Goal: Transaction & Acquisition: Purchase product/service

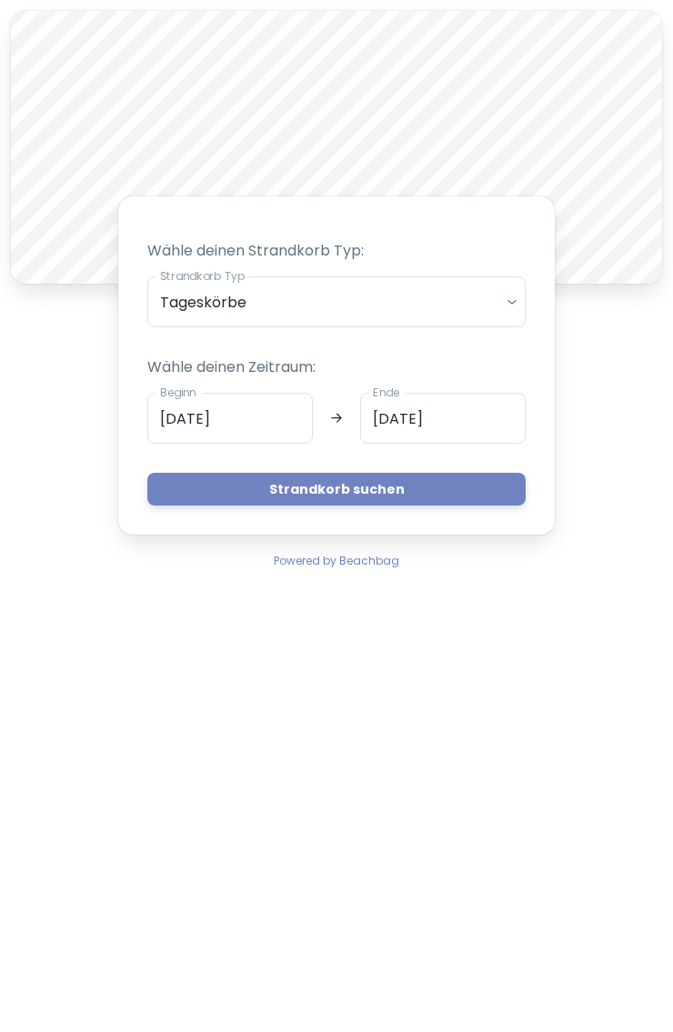
click at [509, 296] on body "A Wähle deinen Strandkorb Typ: Strandkorb Typ Tageskörbe daily Strandkorb Typ W…" at bounding box center [336, 516] width 673 height 1032
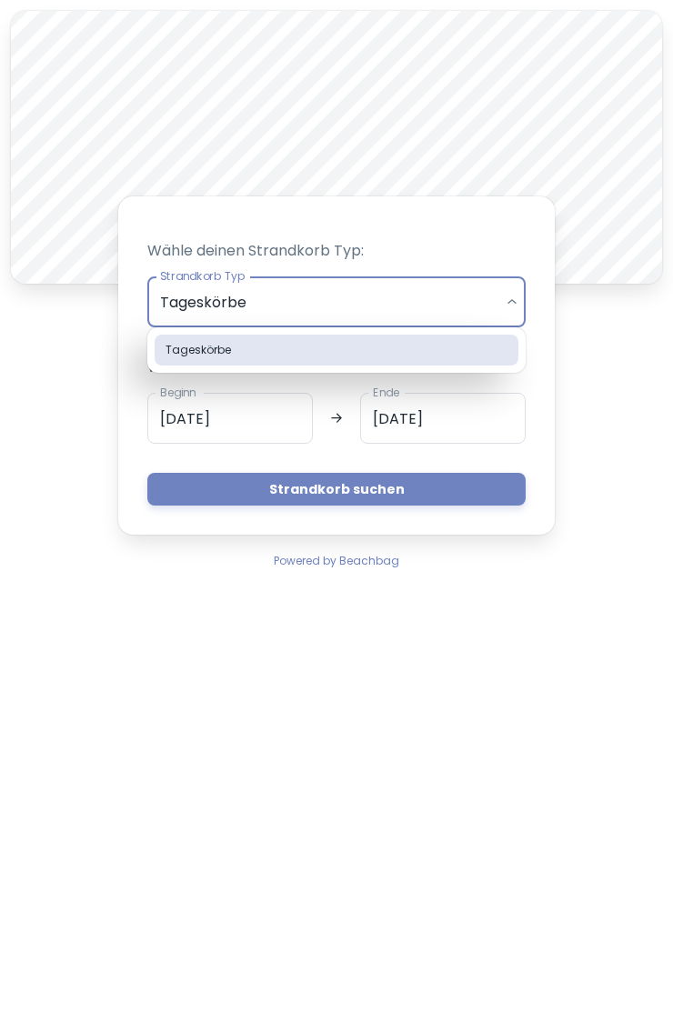
click at [514, 303] on div at bounding box center [336, 516] width 673 height 1032
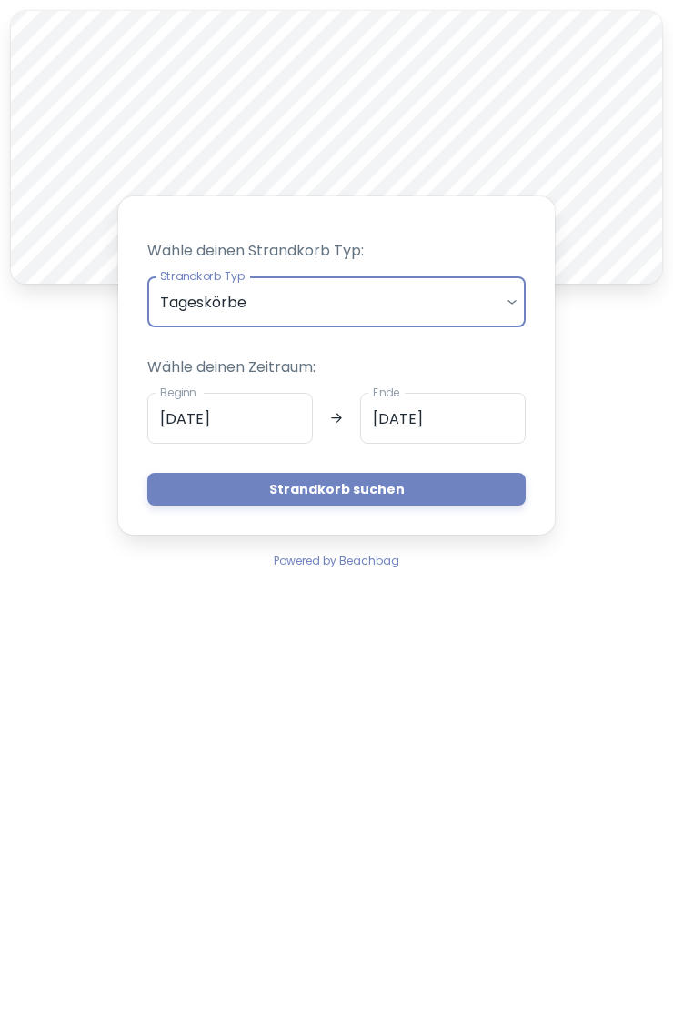
click at [269, 414] on input "[DATE]" at bounding box center [229, 418] width 165 height 51
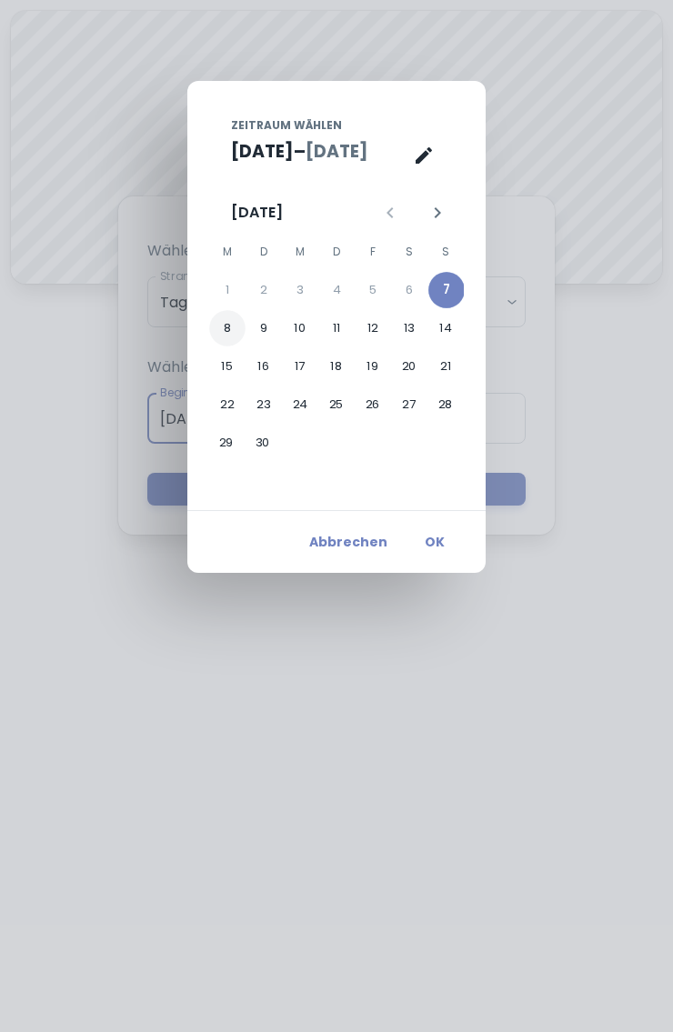
click at [231, 325] on button "8" at bounding box center [227, 328] width 36 height 36
type input "[DATE]"
click at [436, 550] on button "OK" at bounding box center [434, 541] width 58 height 33
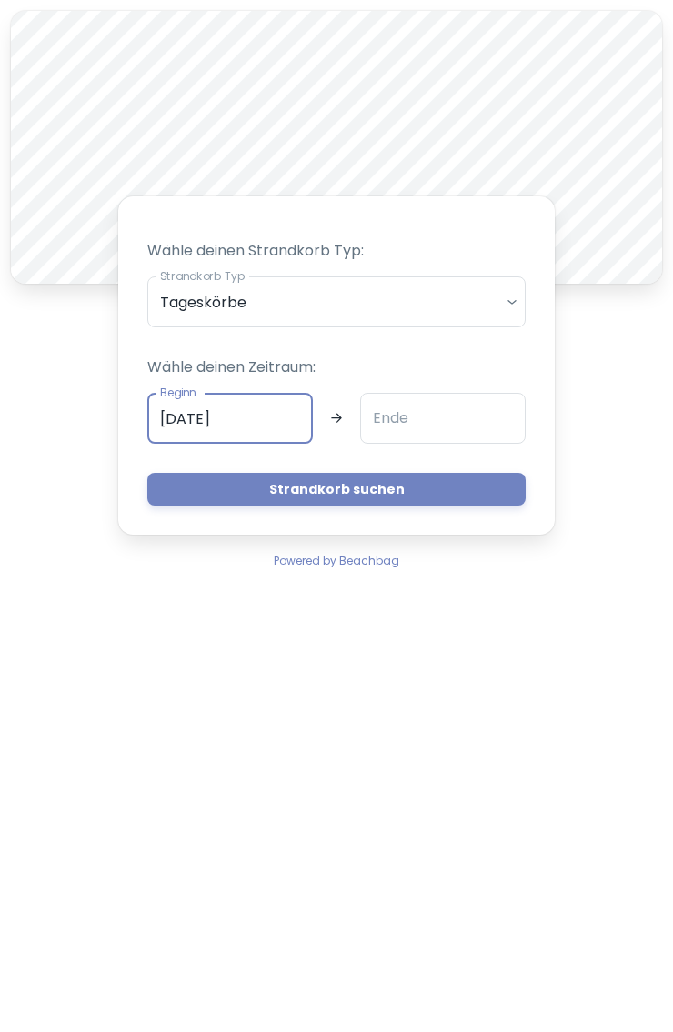
click at [443, 419] on input "Ende" at bounding box center [442, 418] width 165 height 51
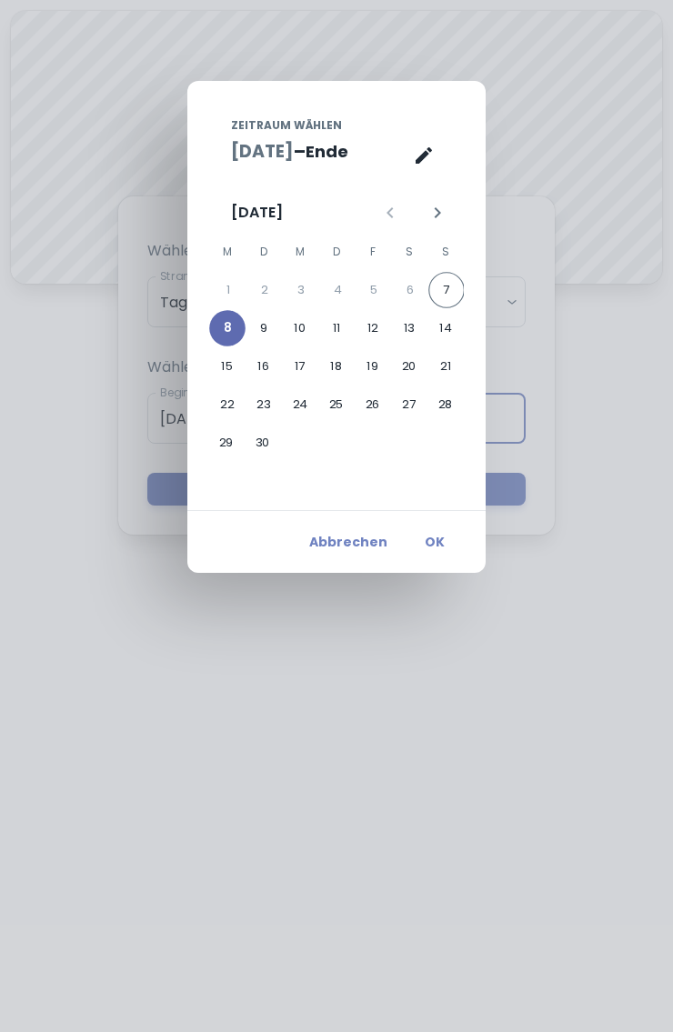
click at [225, 329] on button "8" at bounding box center [227, 328] width 36 height 36
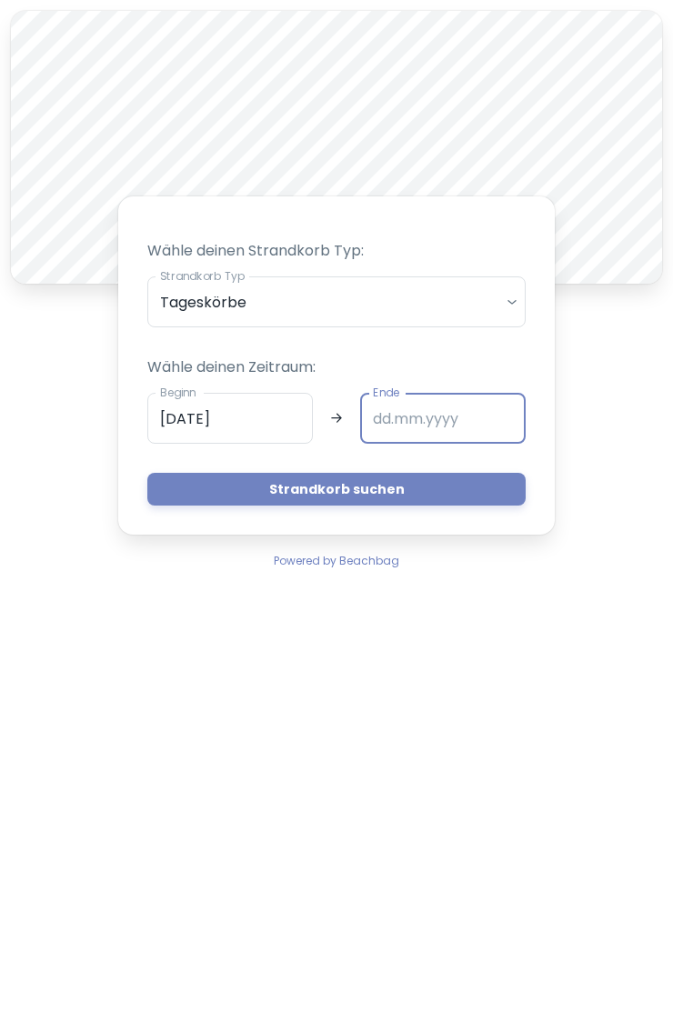
type input "[DATE]"
click at [394, 491] on button "Strandkorb suchen" at bounding box center [336, 489] width 378 height 33
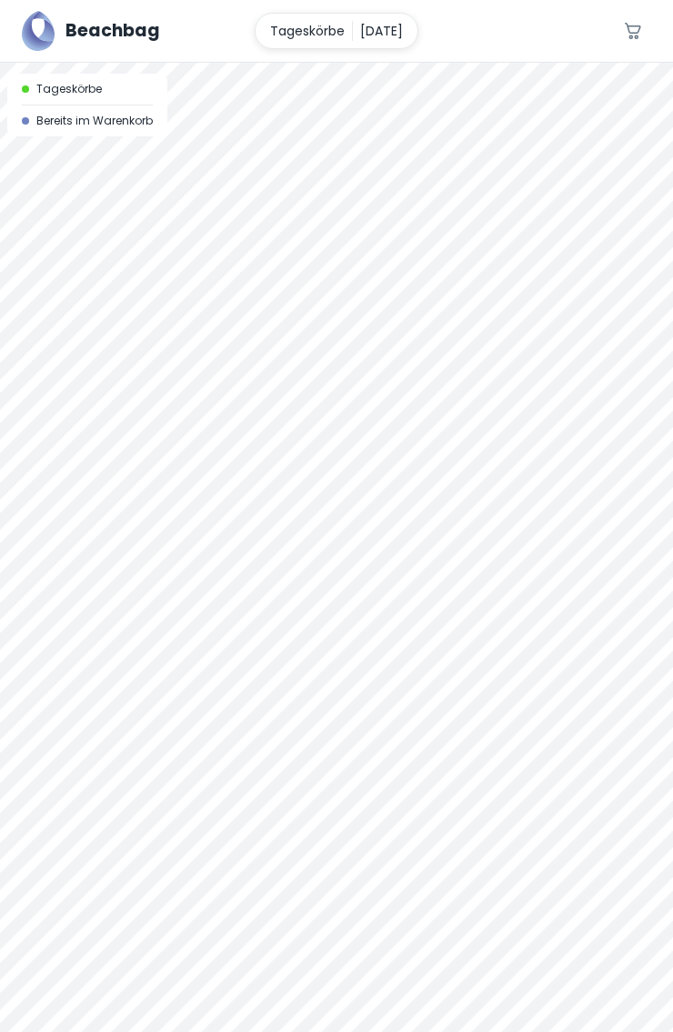
click at [317, 63] on div at bounding box center [336, 63] width 673 height 0
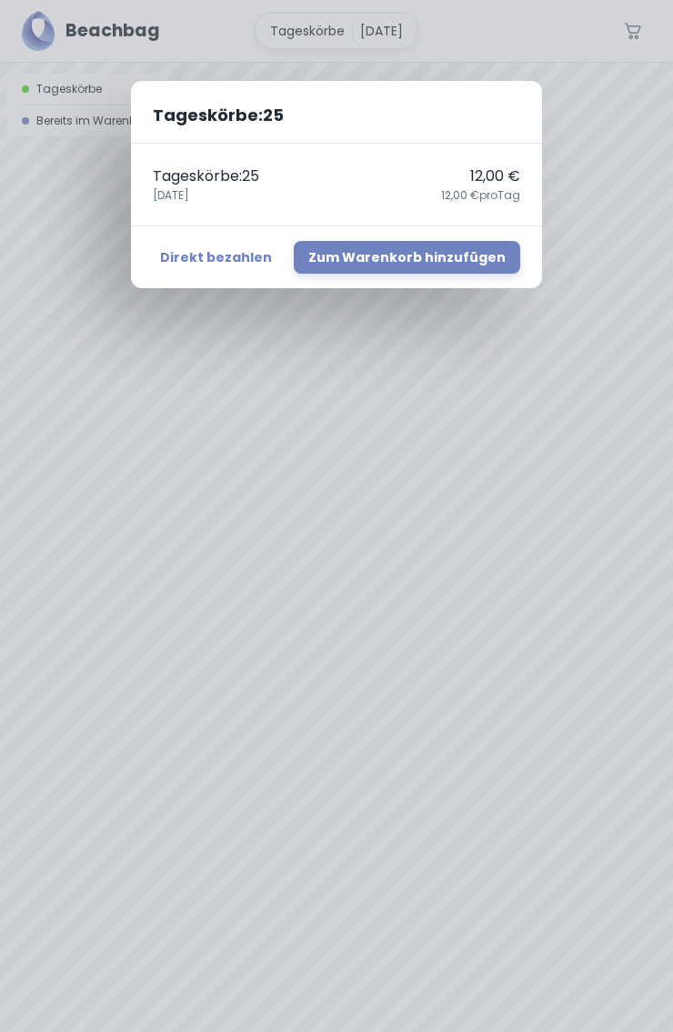
click at [254, 368] on div "Tageskörbe : 25 Tageskörbe : 25 12,00 € [DATE],00 € pro Tag Direkt bezahlen Zum…" at bounding box center [336, 516] width 673 height 1032
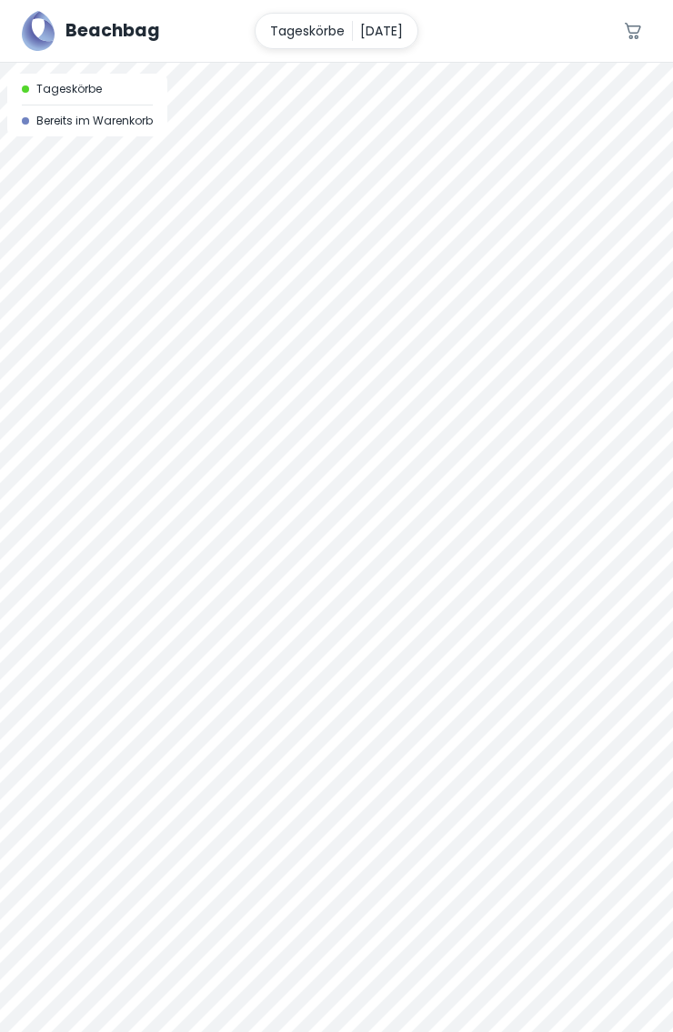
click at [160, 63] on div at bounding box center [336, 63] width 673 height 0
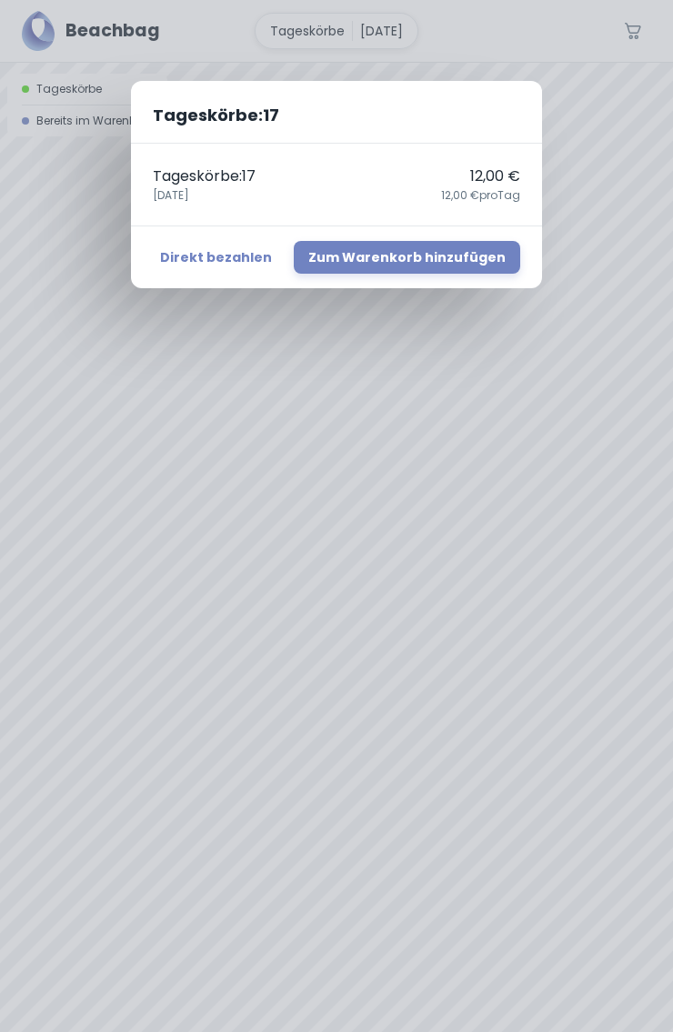
click at [249, 491] on div "Tageskörbe : 17 Tageskörbe : 17 12,00 € [DATE],00 € pro Tag Direkt bezahlen Zum…" at bounding box center [336, 516] width 673 height 1032
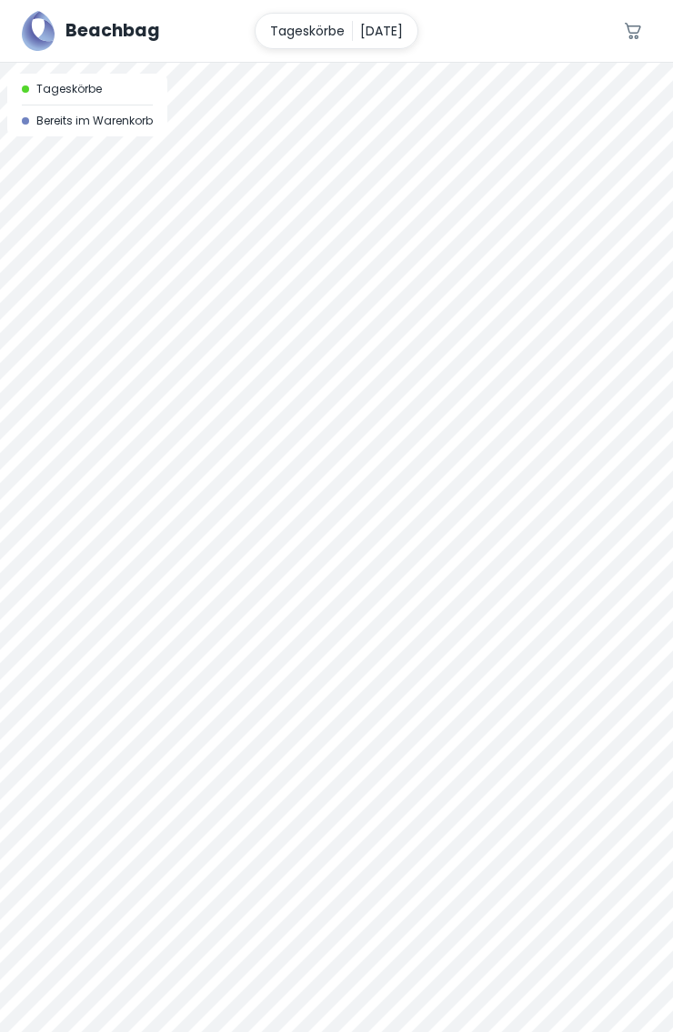
click at [327, 63] on div at bounding box center [336, 63] width 673 height 0
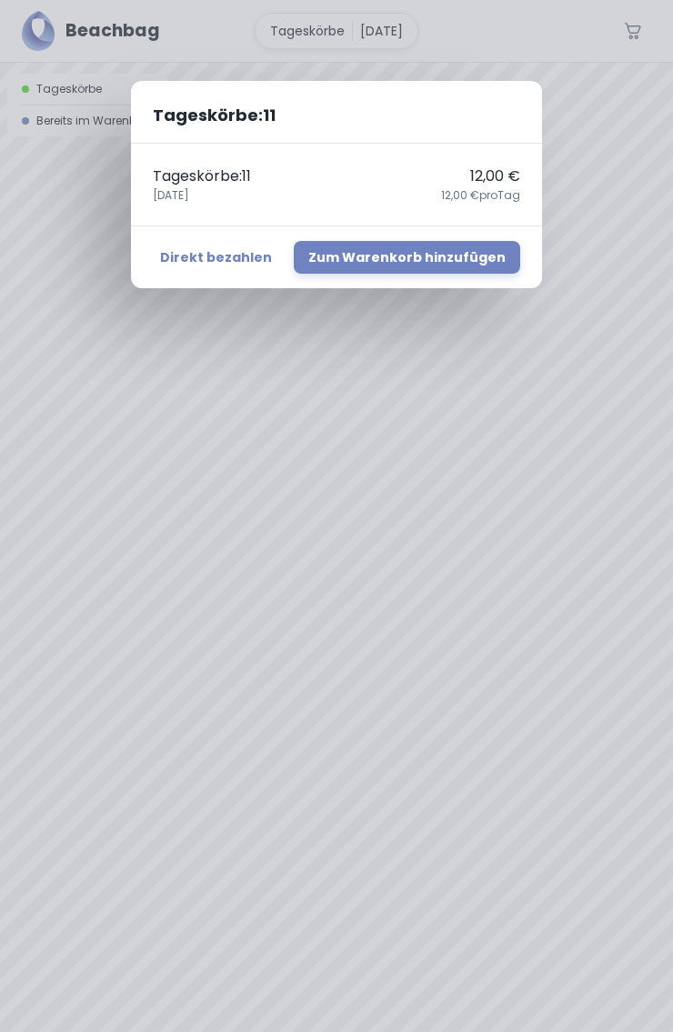
click at [423, 514] on div "Tageskörbe : 11 Tageskörbe : 11 12,00 € [DATE],00 € pro Tag Direkt bezahlen Zum…" at bounding box center [336, 516] width 673 height 1032
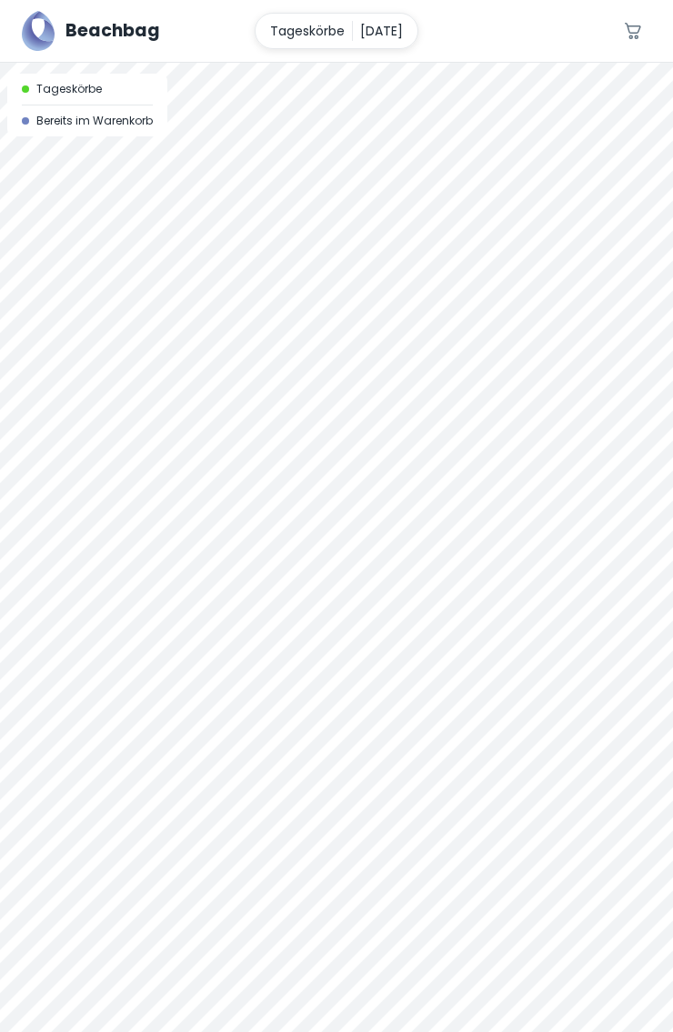
click at [386, 63] on div at bounding box center [336, 63] width 673 height 0
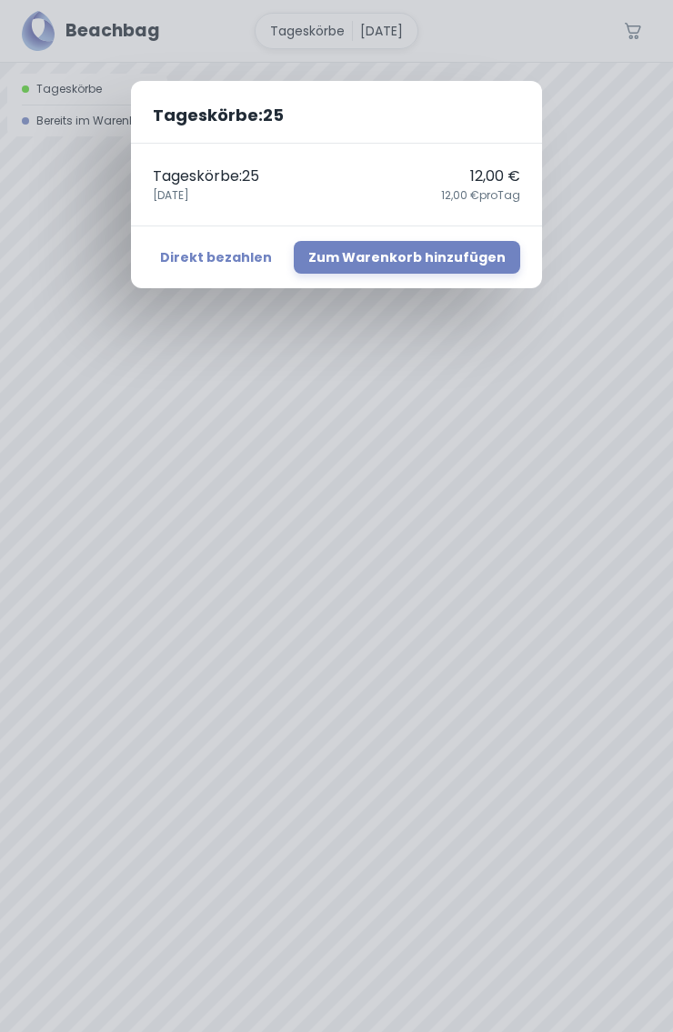
click at [430, 421] on div "Tageskörbe : 25 Tageskörbe : 25 12,00 € [DATE],00 € pro Tag Direkt bezahlen Zum…" at bounding box center [336, 516] width 673 height 1032
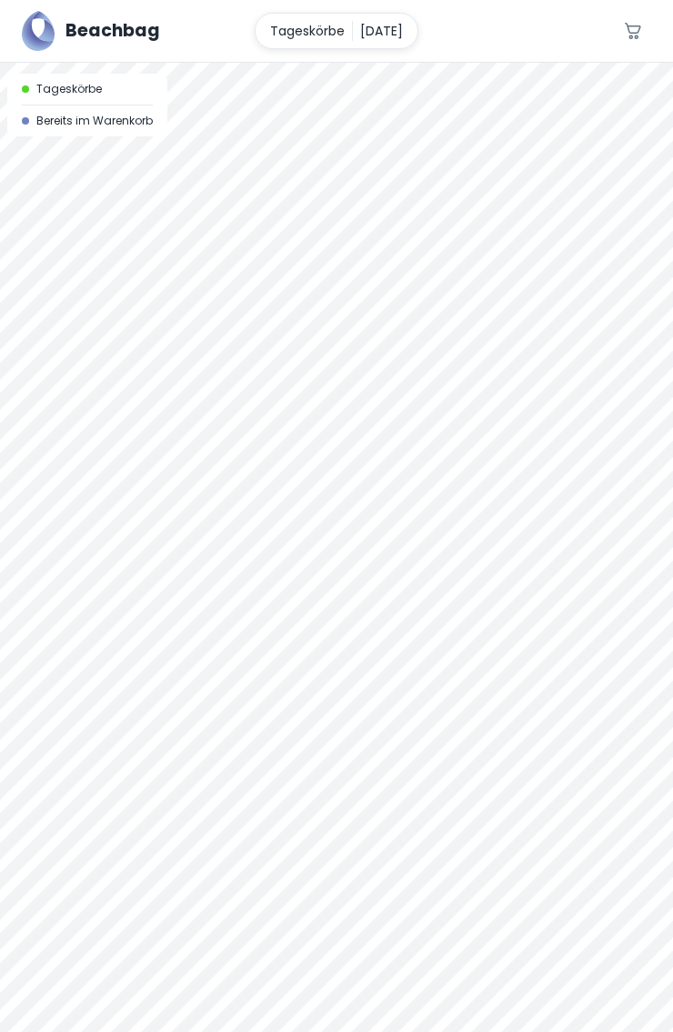
click at [248, 354] on div at bounding box center [336, 547] width 673 height 969
click at [250, 63] on div at bounding box center [336, 63] width 673 height 0
click at [371, 63] on div at bounding box center [336, 63] width 673 height 0
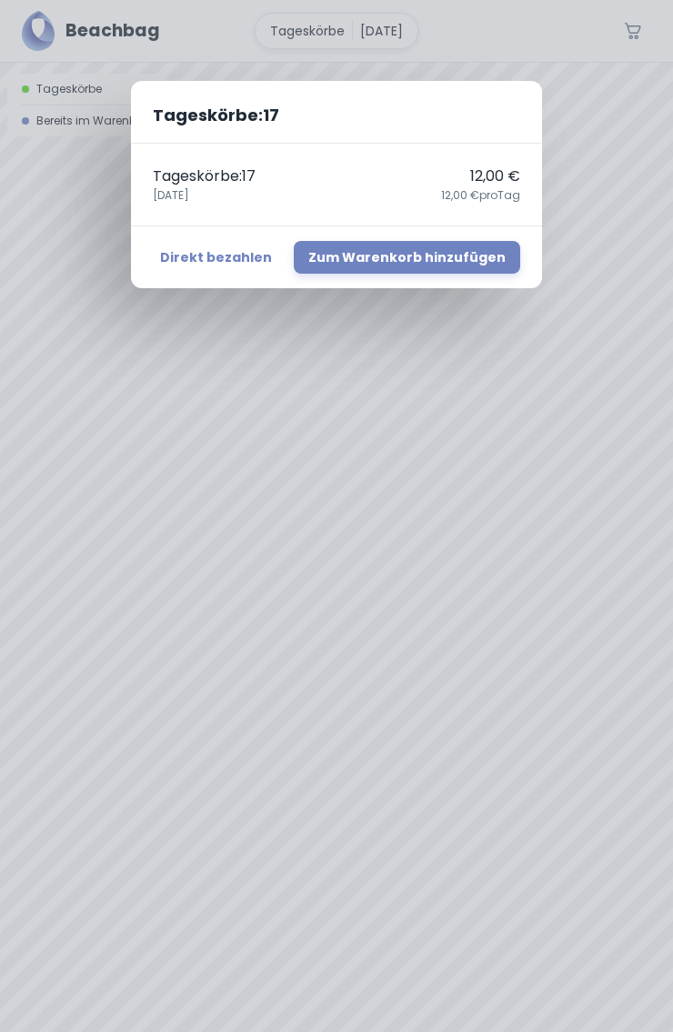
click at [434, 433] on div "Tageskörbe : 17 Tageskörbe : 17 12,00 € [DATE],00 € pro Tag Direkt bezahlen Zum…" at bounding box center [336, 516] width 673 height 1032
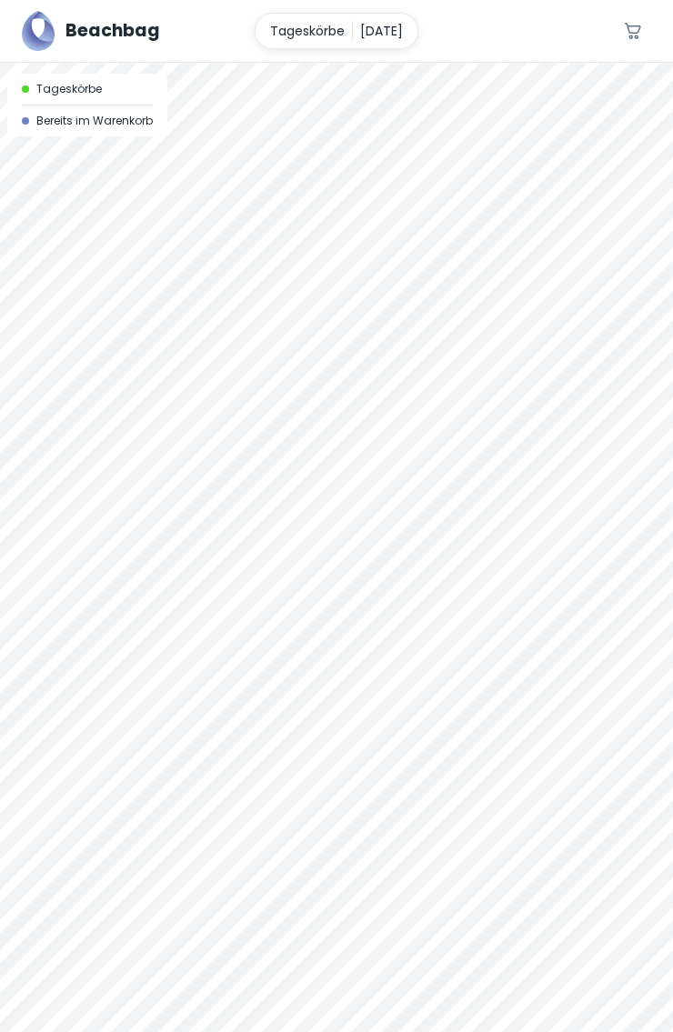
click at [507, 63] on div at bounding box center [336, 63] width 673 height 0
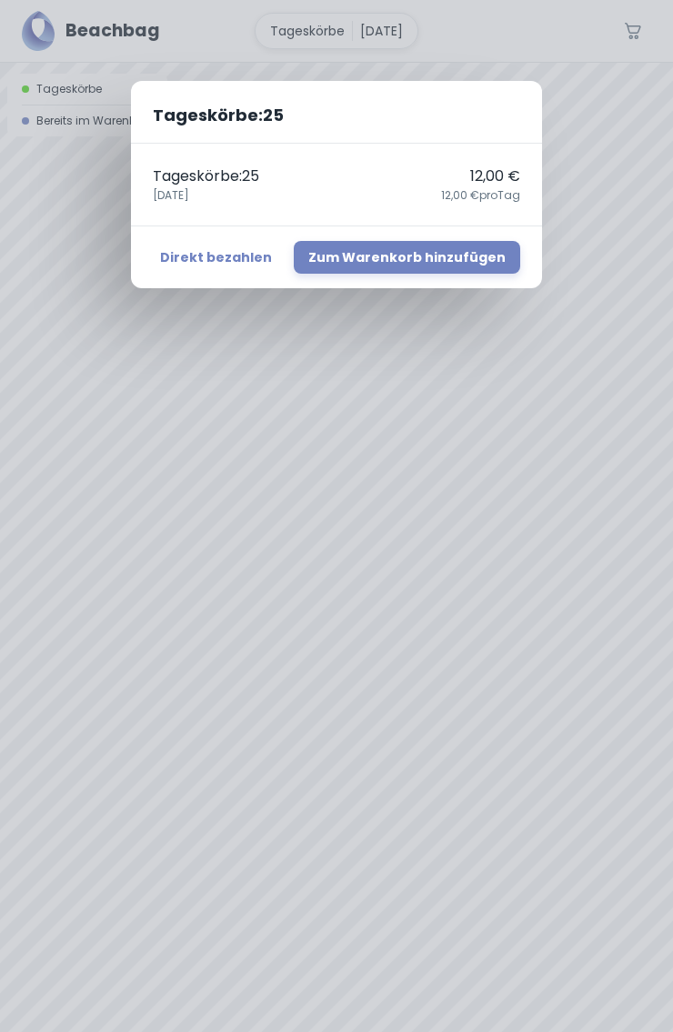
click at [479, 266] on button "Zum Warenkorb hinzufügen" at bounding box center [407, 257] width 226 height 33
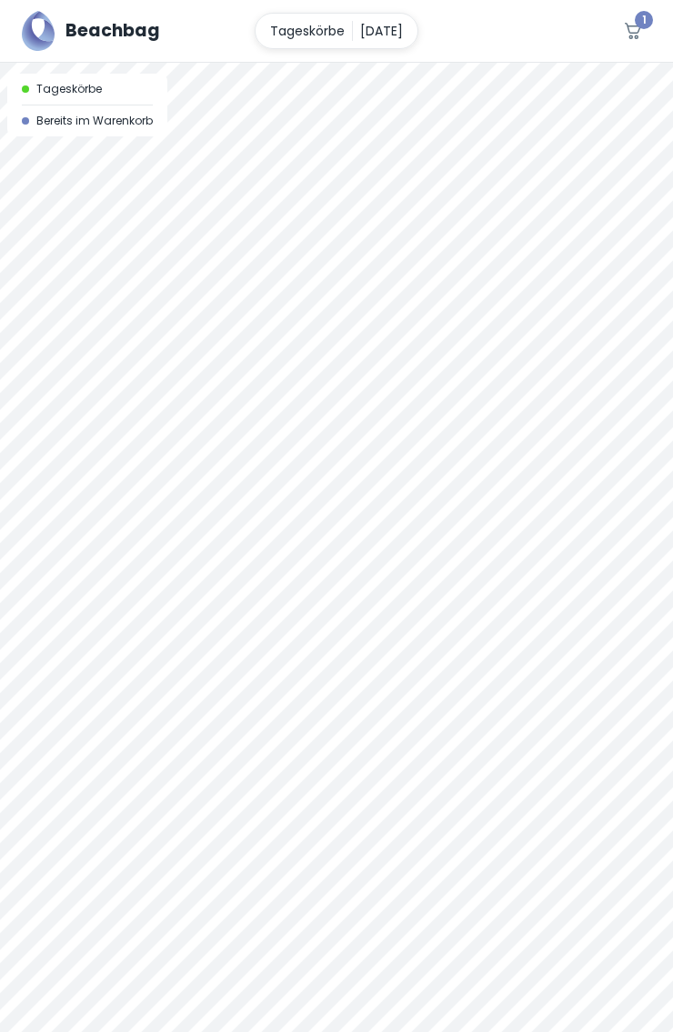
click at [633, 24] on icon "button" at bounding box center [633, 31] width 22 height 22
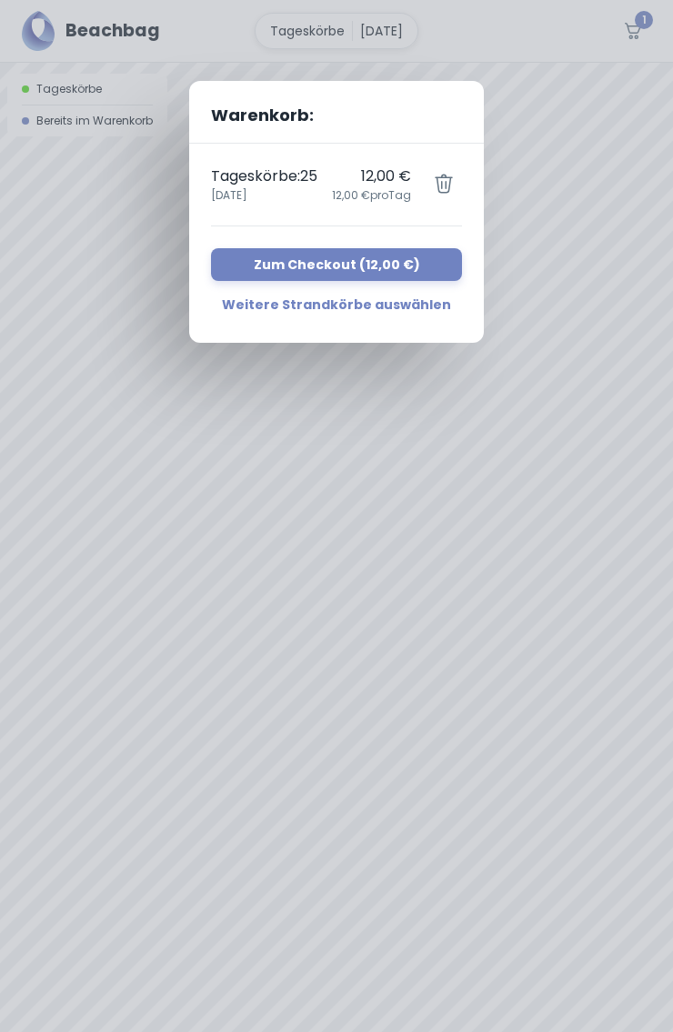
click at [445, 173] on icon "button" at bounding box center [444, 184] width 22 height 22
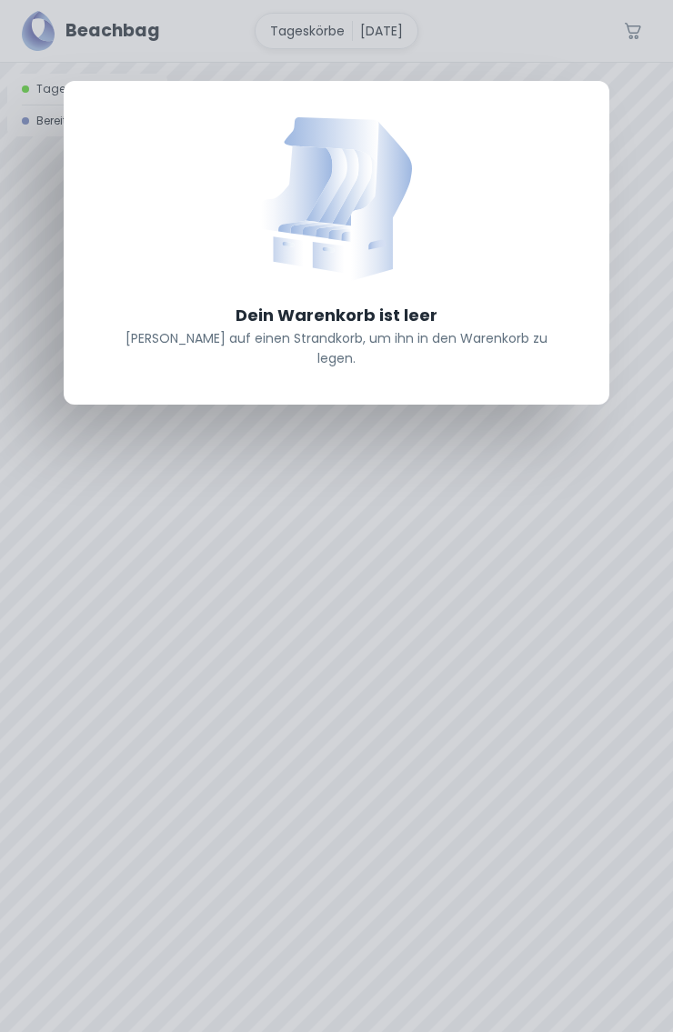
click at [630, 129] on div "Dein Warenkorb ist leer [PERSON_NAME] auf einen Strandkorb, um ihn in den Waren…" at bounding box center [336, 516] width 673 height 1032
